Goal: Check status: Check status

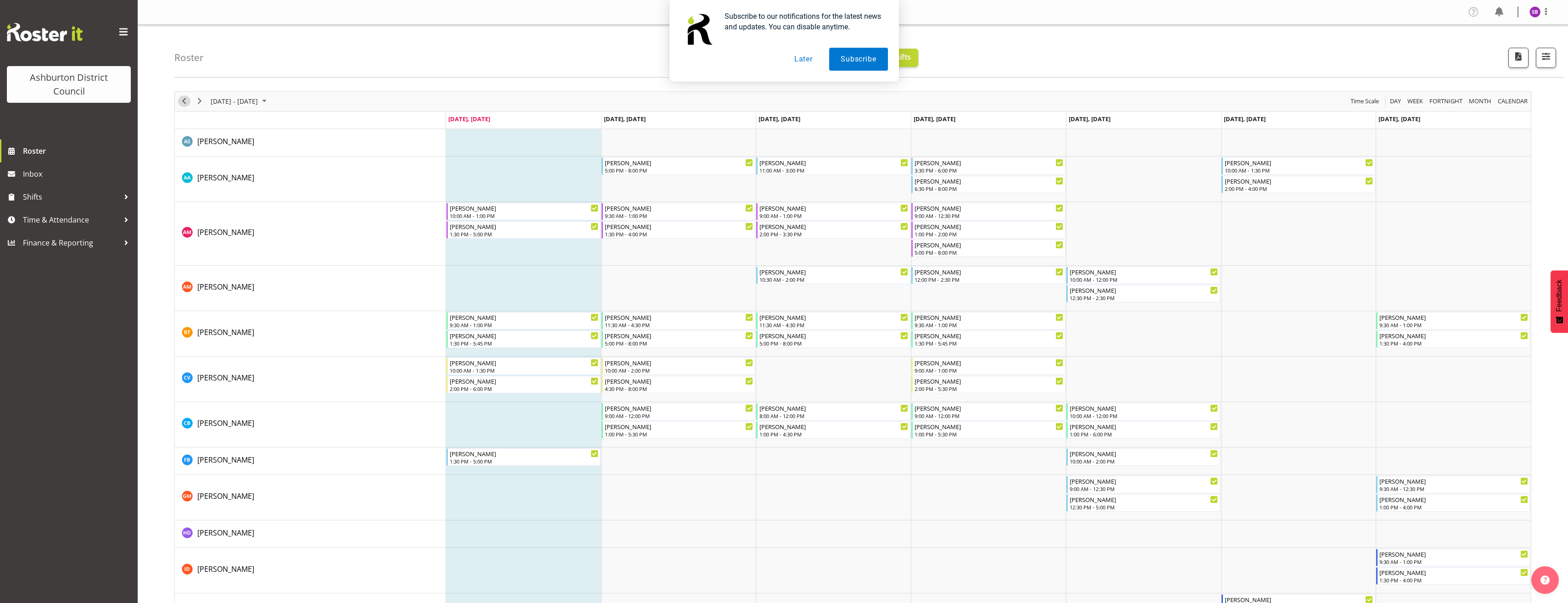
click at [186, 101] on span "Previous" at bounding box center [184, 101] width 11 height 12
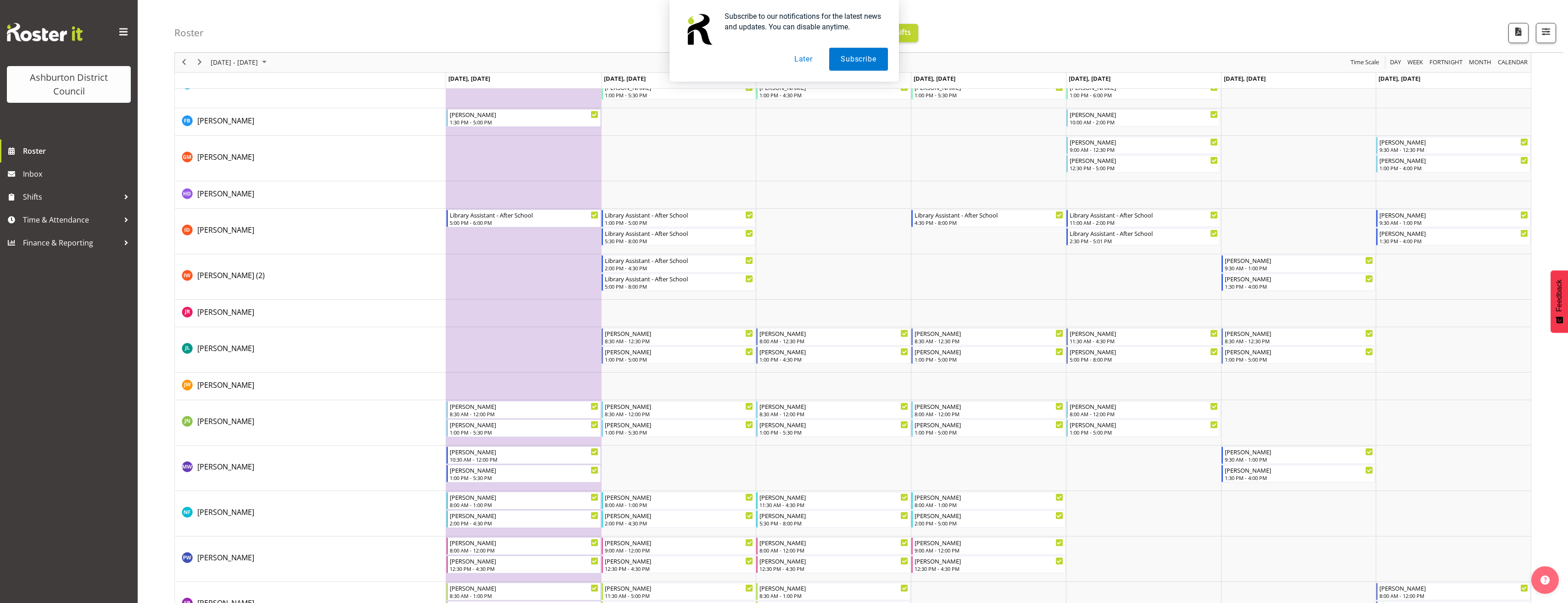
scroll to position [408, 0]
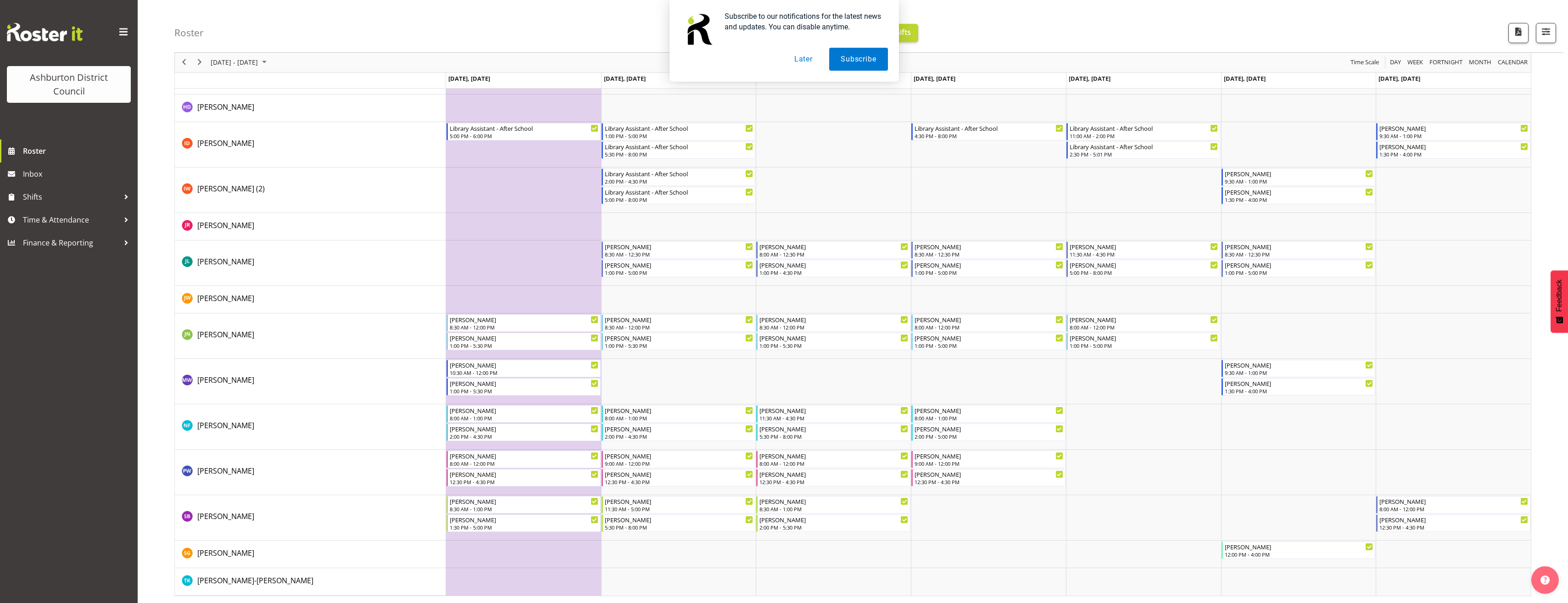
click at [183, 63] on div "Subscribe to our notifications for the latest news and updates. You can disable…" at bounding box center [784, 41] width 1568 height 82
click at [802, 61] on button "Later" at bounding box center [803, 59] width 41 height 23
click at [184, 63] on span "Previous" at bounding box center [184, 62] width 11 height 12
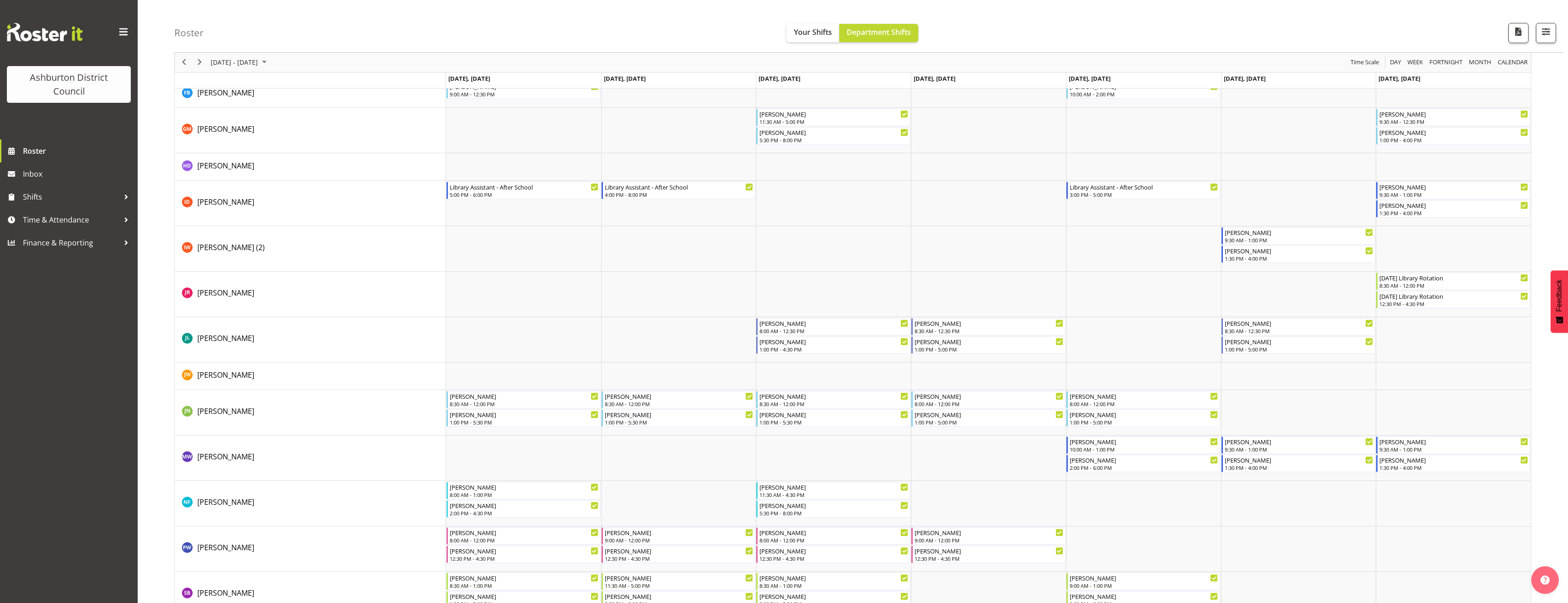
scroll to position [413, 0]
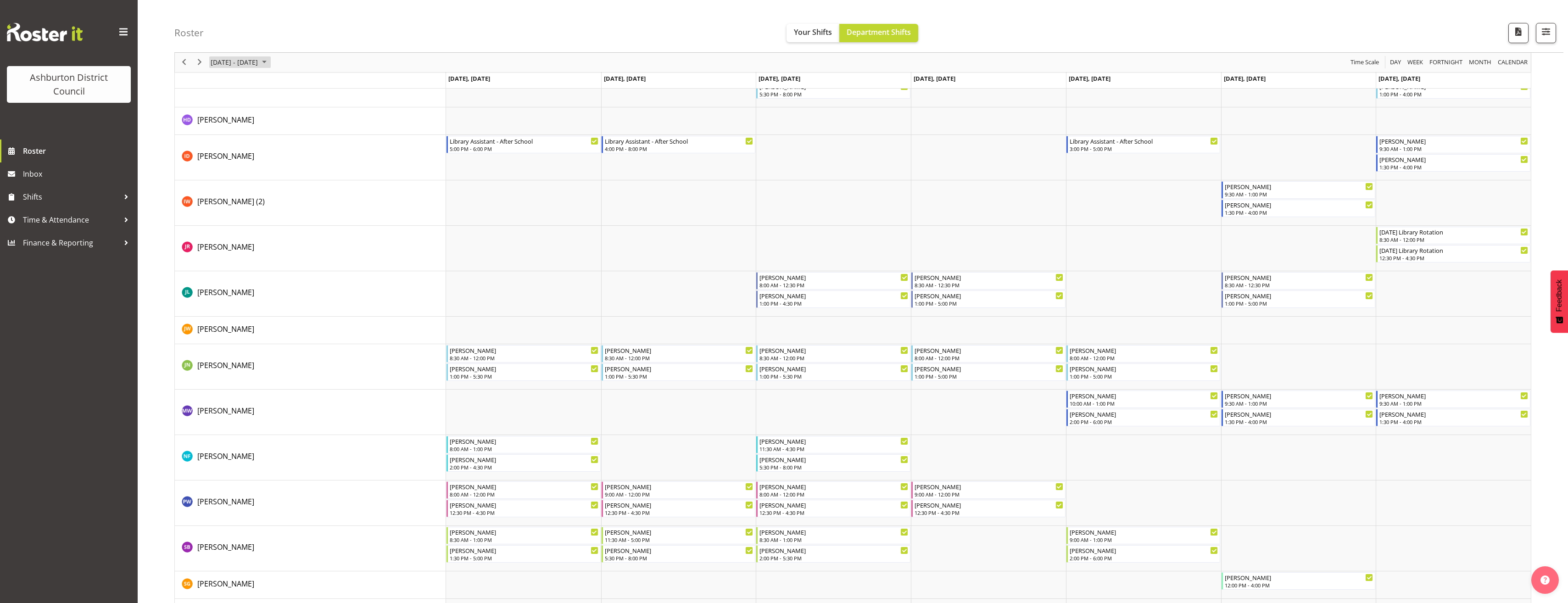
click at [270, 60] on span "September 2025" at bounding box center [264, 62] width 11 height 12
click at [305, 84] on span "next month" at bounding box center [307, 85] width 16 height 16
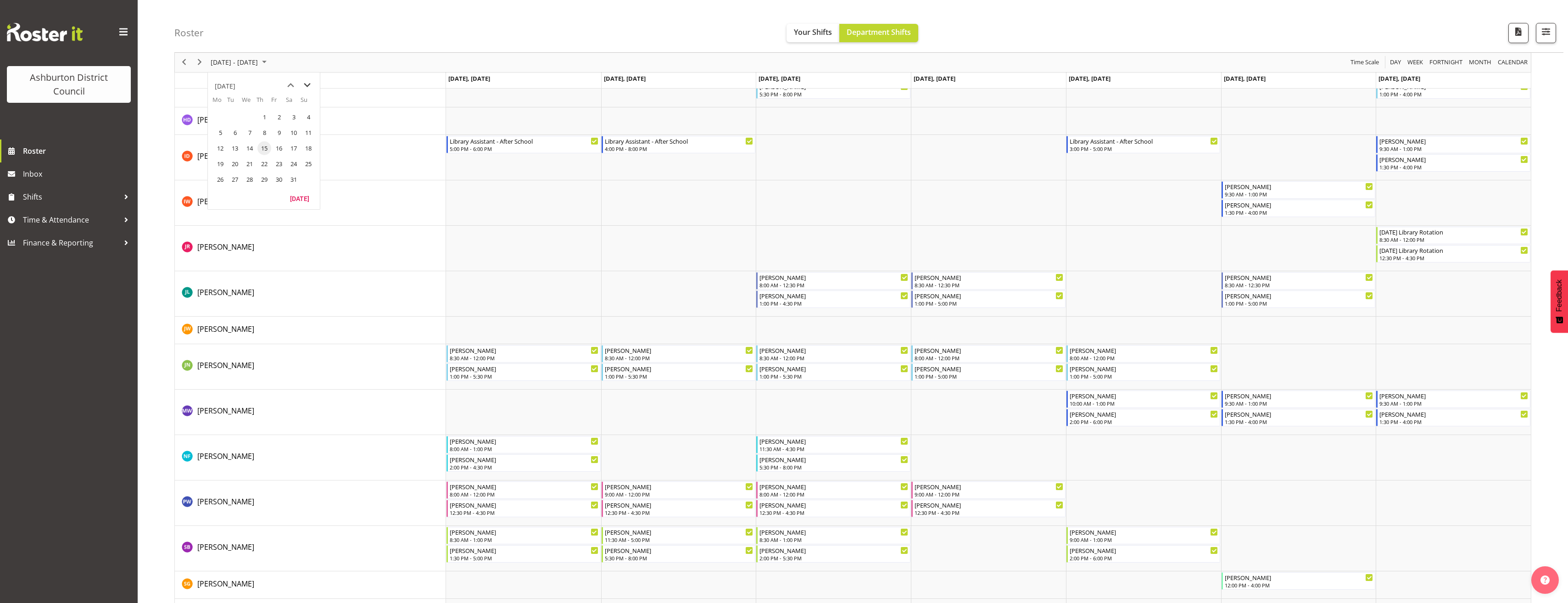
click at [305, 84] on span "next month" at bounding box center [307, 85] width 16 height 16
click at [222, 163] on span "16" at bounding box center [220, 164] width 14 height 14
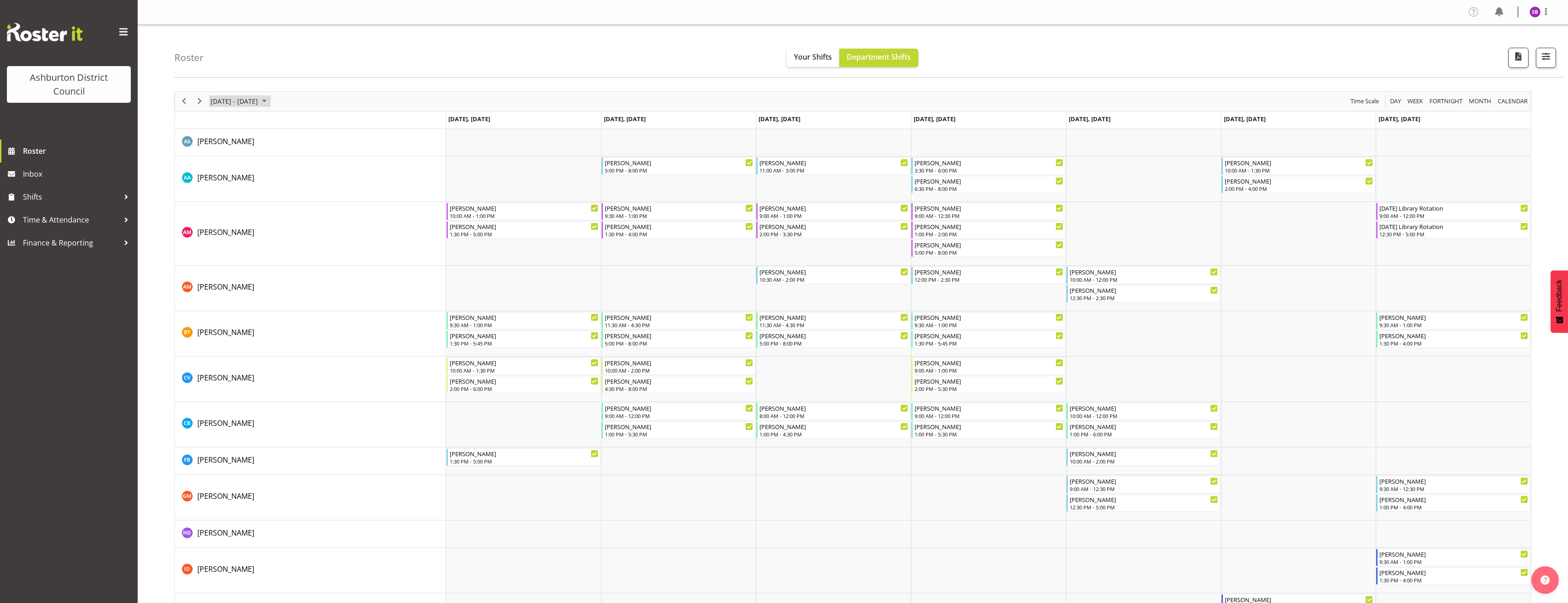
click at [270, 101] on span "February 2026" at bounding box center [264, 101] width 11 height 12
click at [292, 122] on span "previous month" at bounding box center [290, 124] width 16 height 16
click at [219, 201] on span "22" at bounding box center [220, 203] width 14 height 14
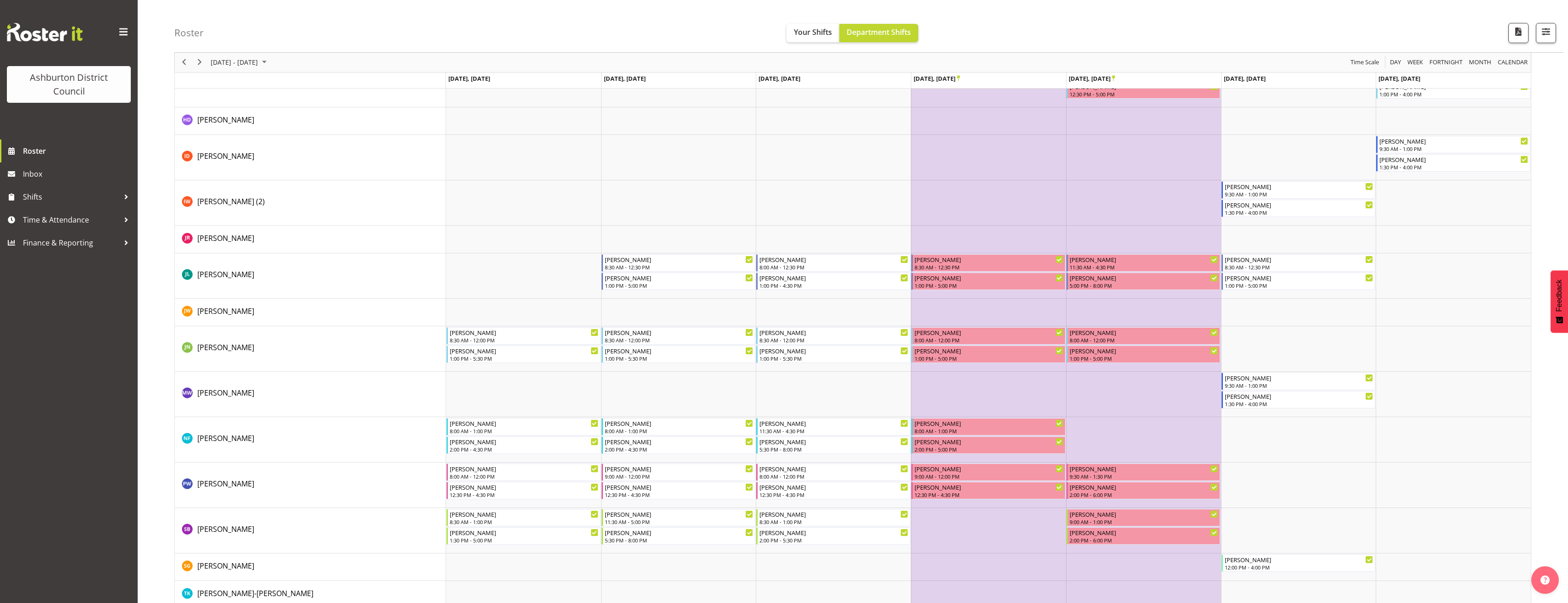
scroll to position [426, 0]
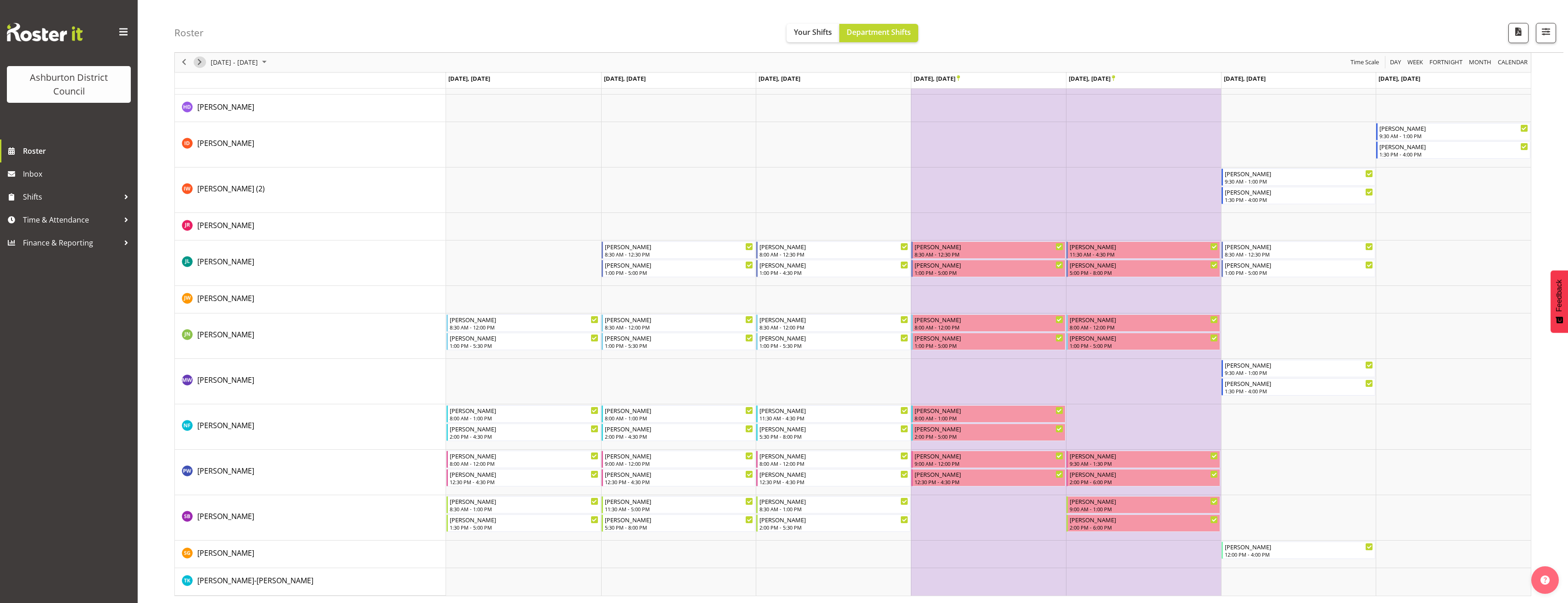
click at [203, 63] on span "Next" at bounding box center [200, 62] width 11 height 12
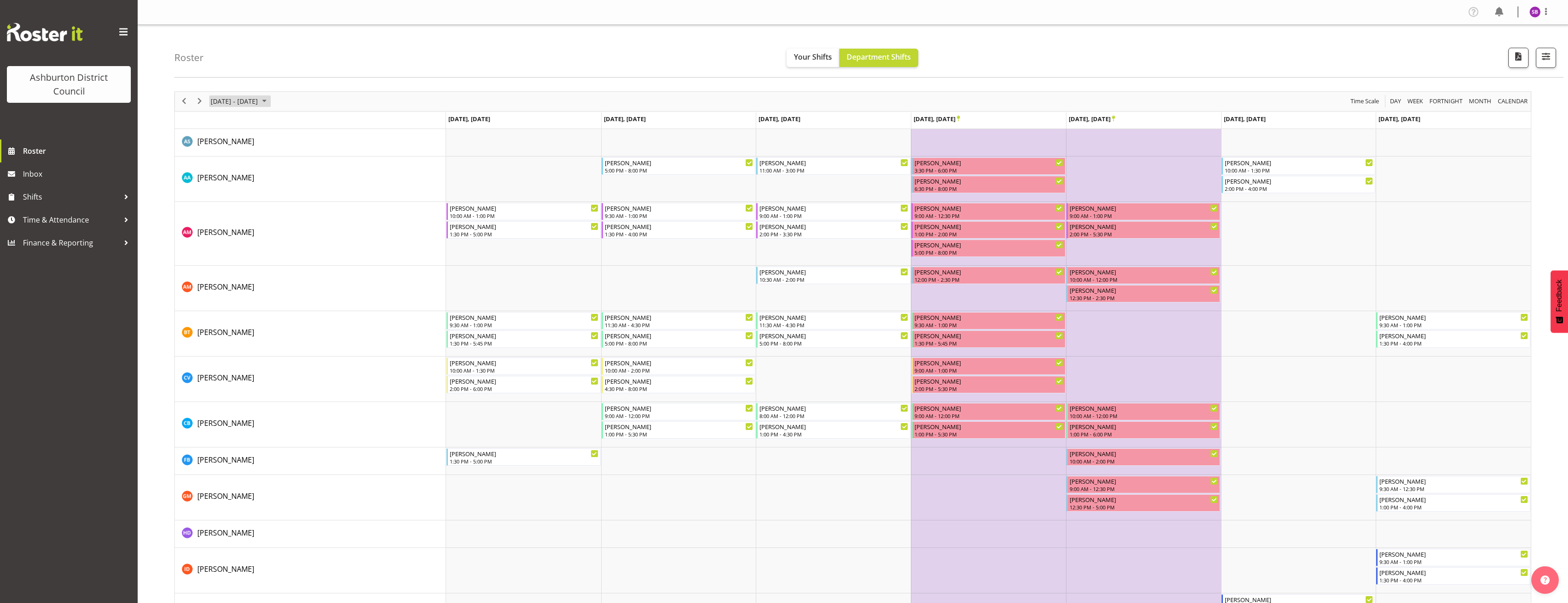
click at [270, 99] on span "December 2025" at bounding box center [264, 101] width 11 height 12
click at [309, 124] on span "next month" at bounding box center [307, 124] width 16 height 16
click at [292, 123] on span "previous month" at bounding box center [290, 124] width 16 height 16
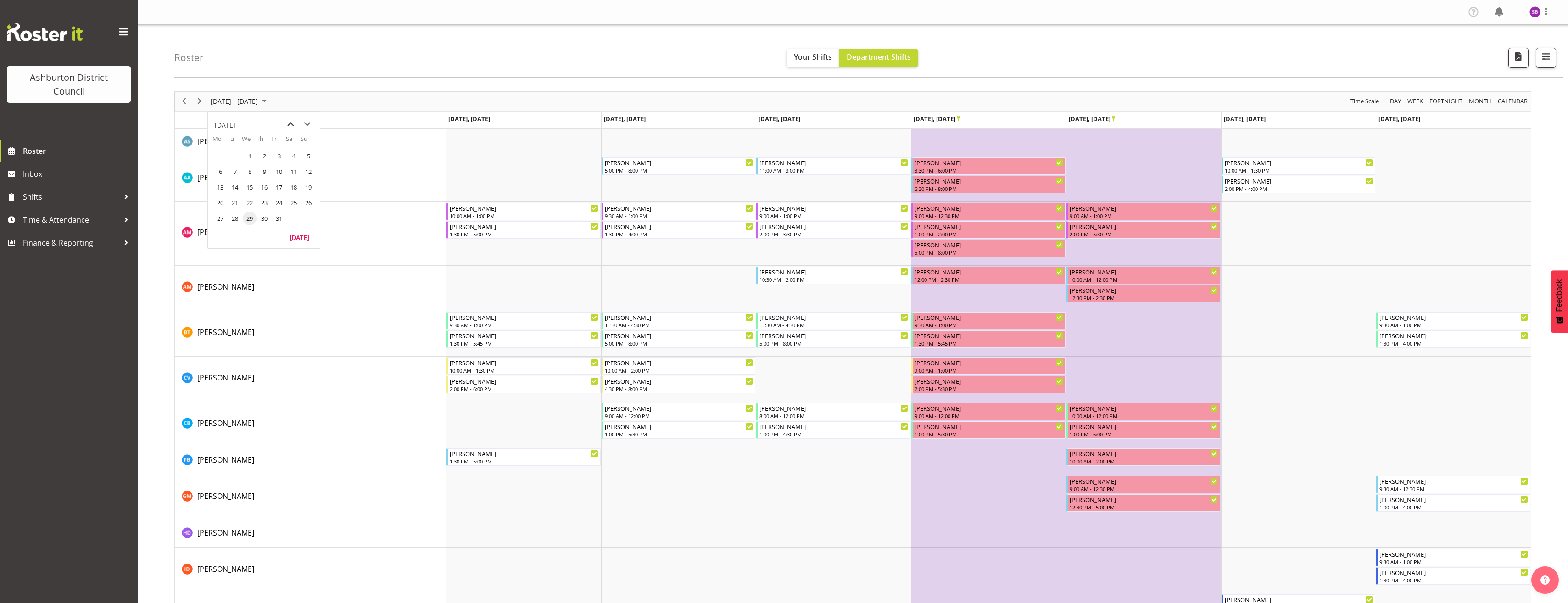
click at [292, 123] on span "previous month" at bounding box center [290, 124] width 16 height 16
click at [219, 219] on span "29" at bounding box center [220, 218] width 14 height 14
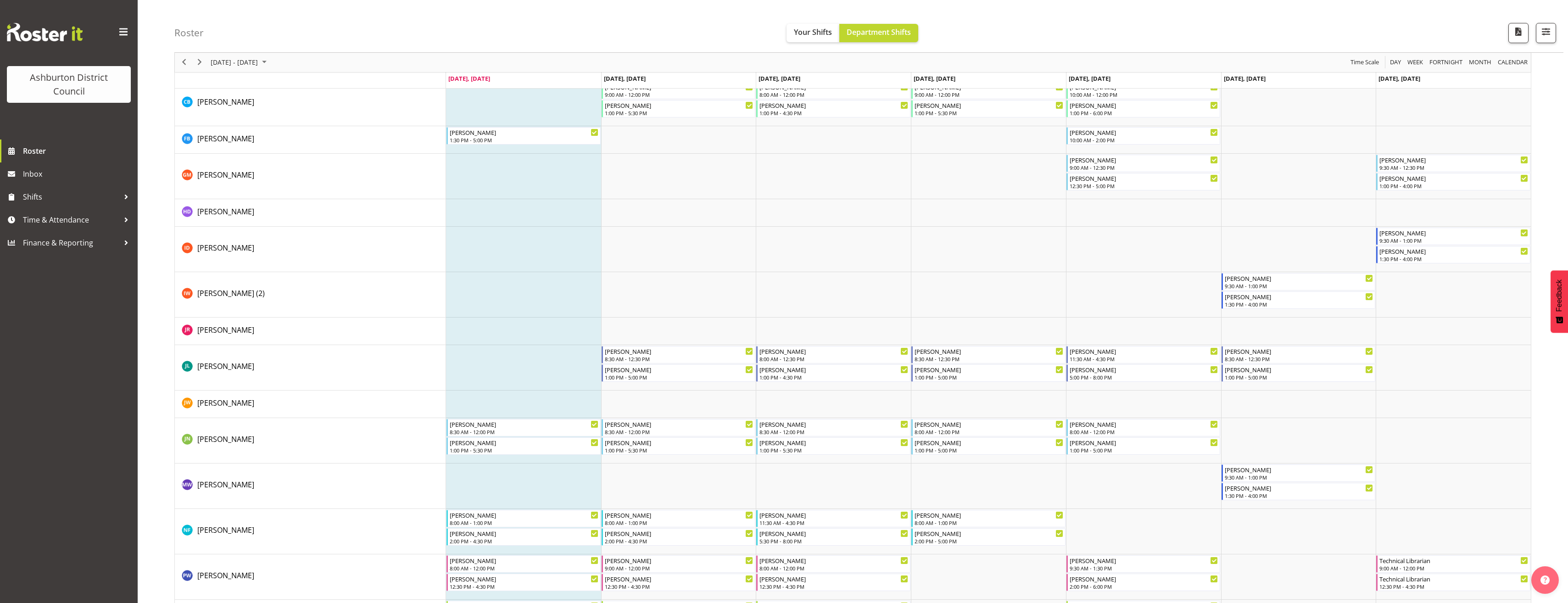
scroll to position [426, 0]
